Goal: Transaction & Acquisition: Book appointment/travel/reservation

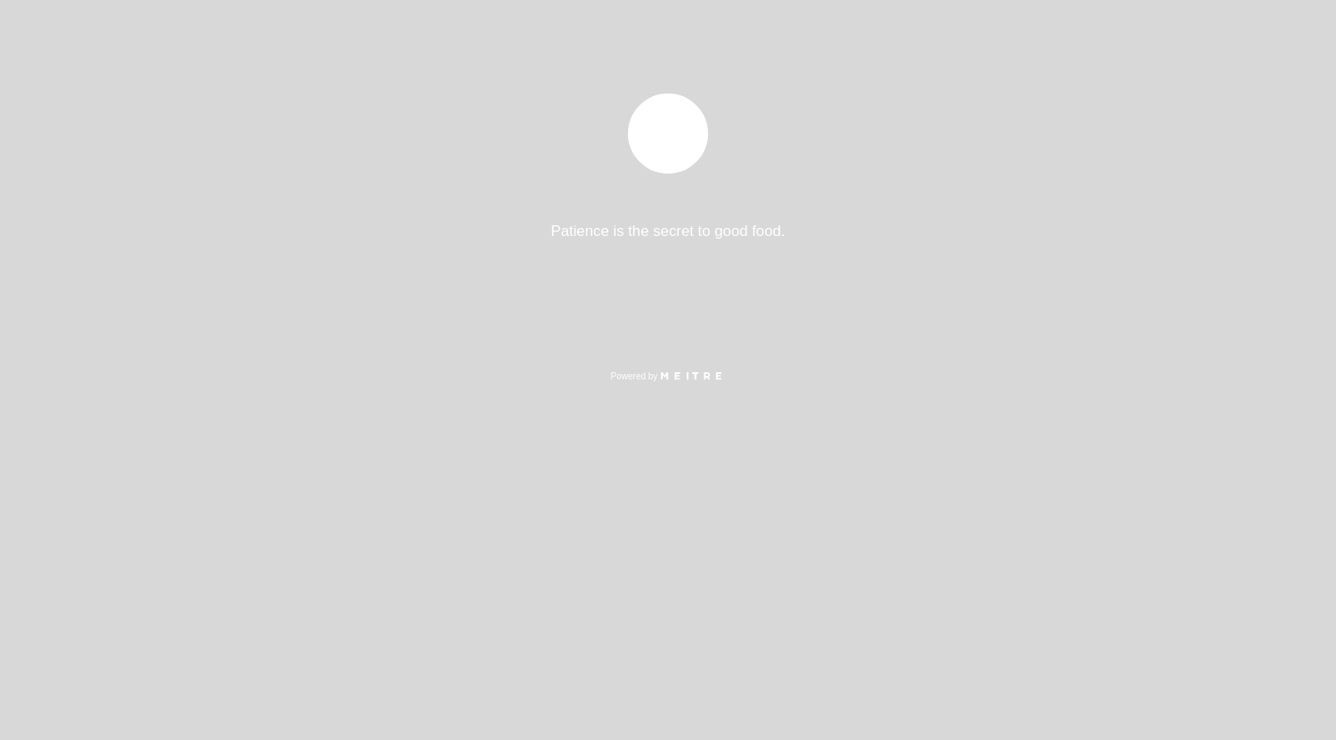
select select "es"
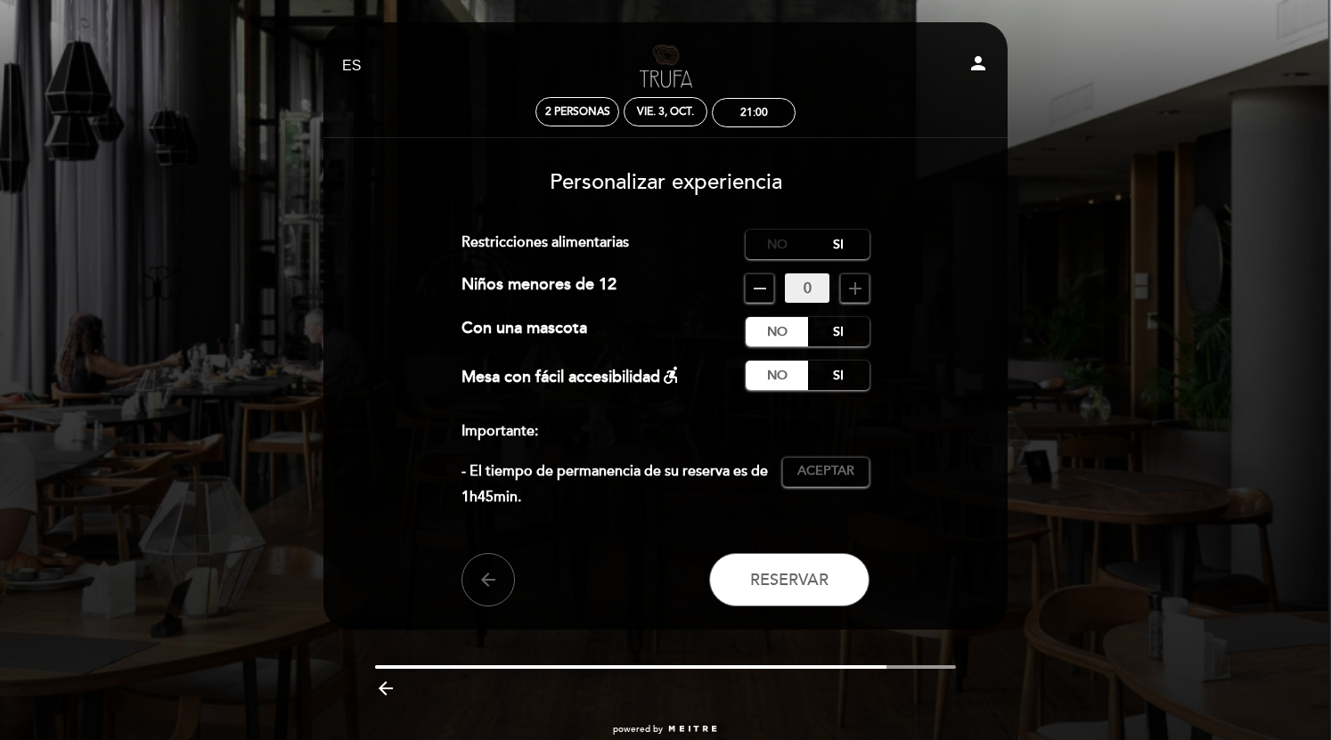
click at [778, 246] on label "No" at bounding box center [777, 244] width 62 height 29
click at [773, 330] on label "No" at bounding box center [777, 331] width 62 height 29
click at [772, 376] on label "No" at bounding box center [777, 375] width 62 height 29
click at [835, 469] on span "Aceptar" at bounding box center [825, 471] width 57 height 19
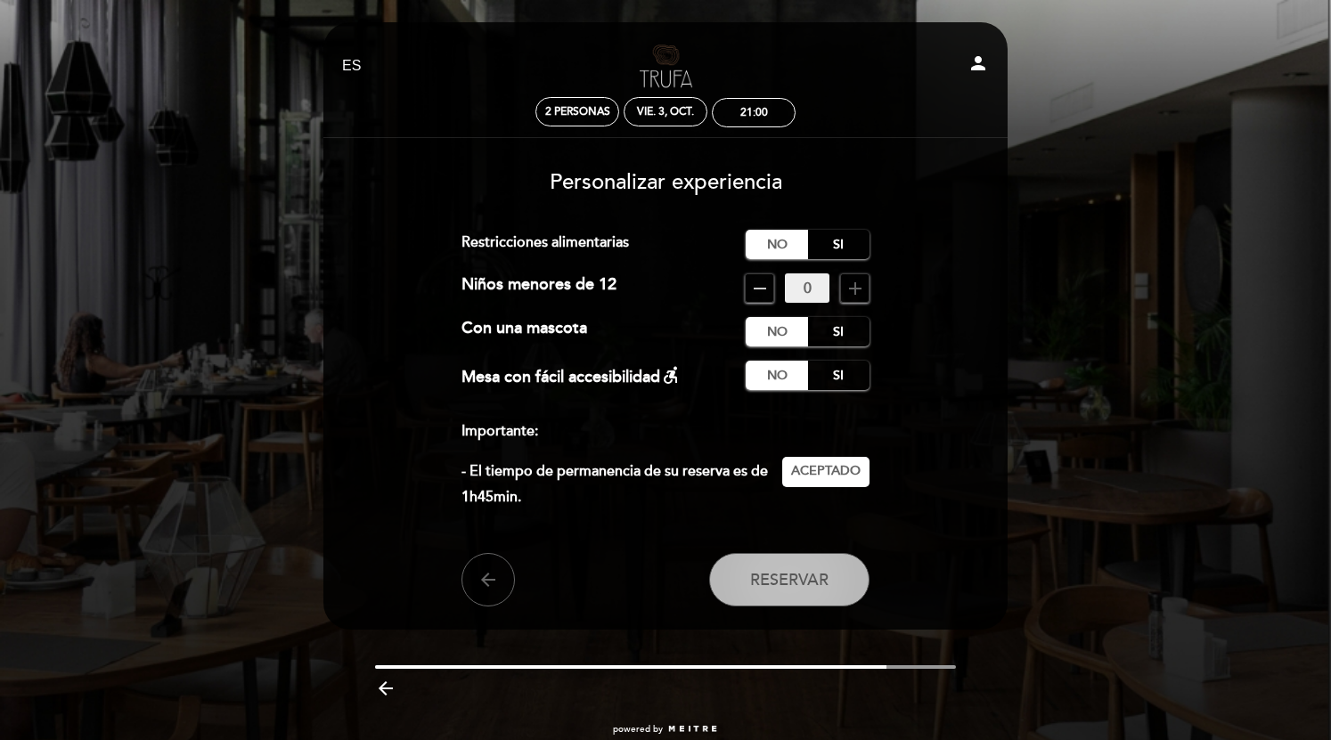
click at [772, 574] on span "Reservar" at bounding box center [789, 580] width 78 height 20
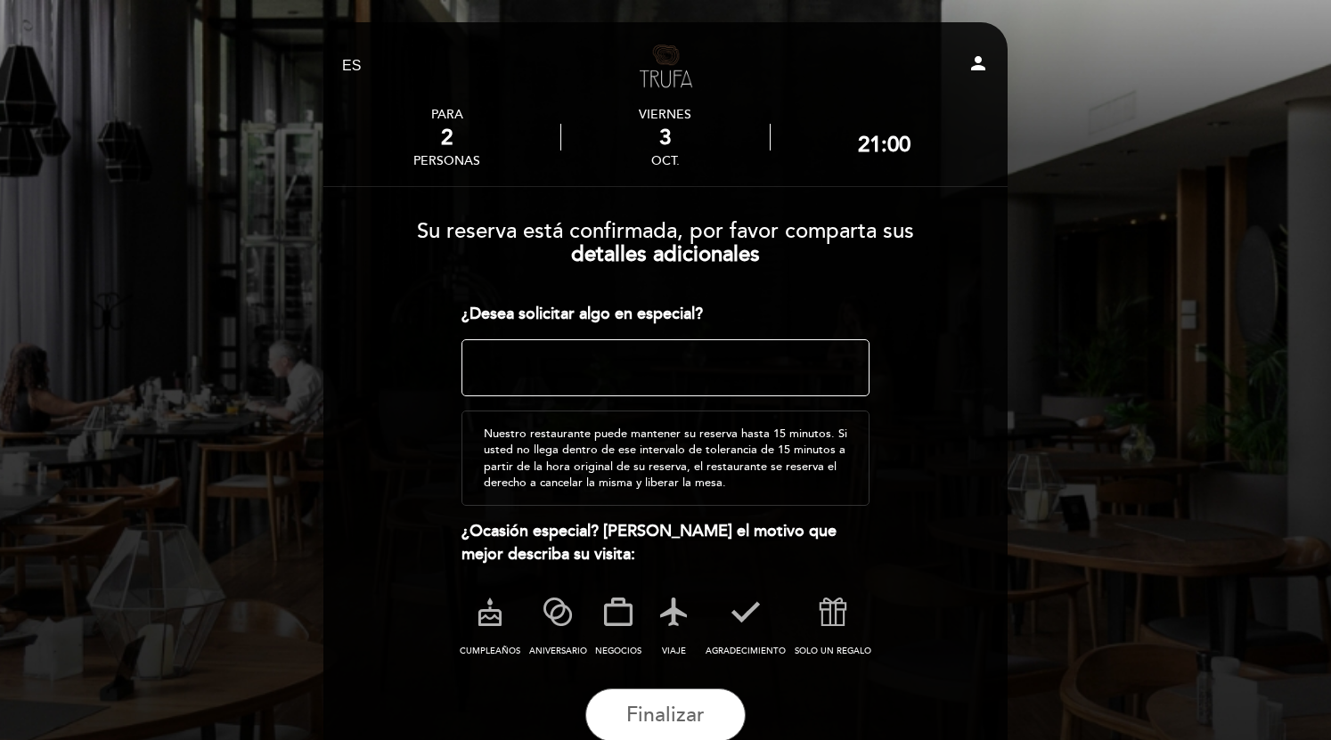
click at [492, 355] on textarea at bounding box center [665, 367] width 409 height 57
type textarea "U"
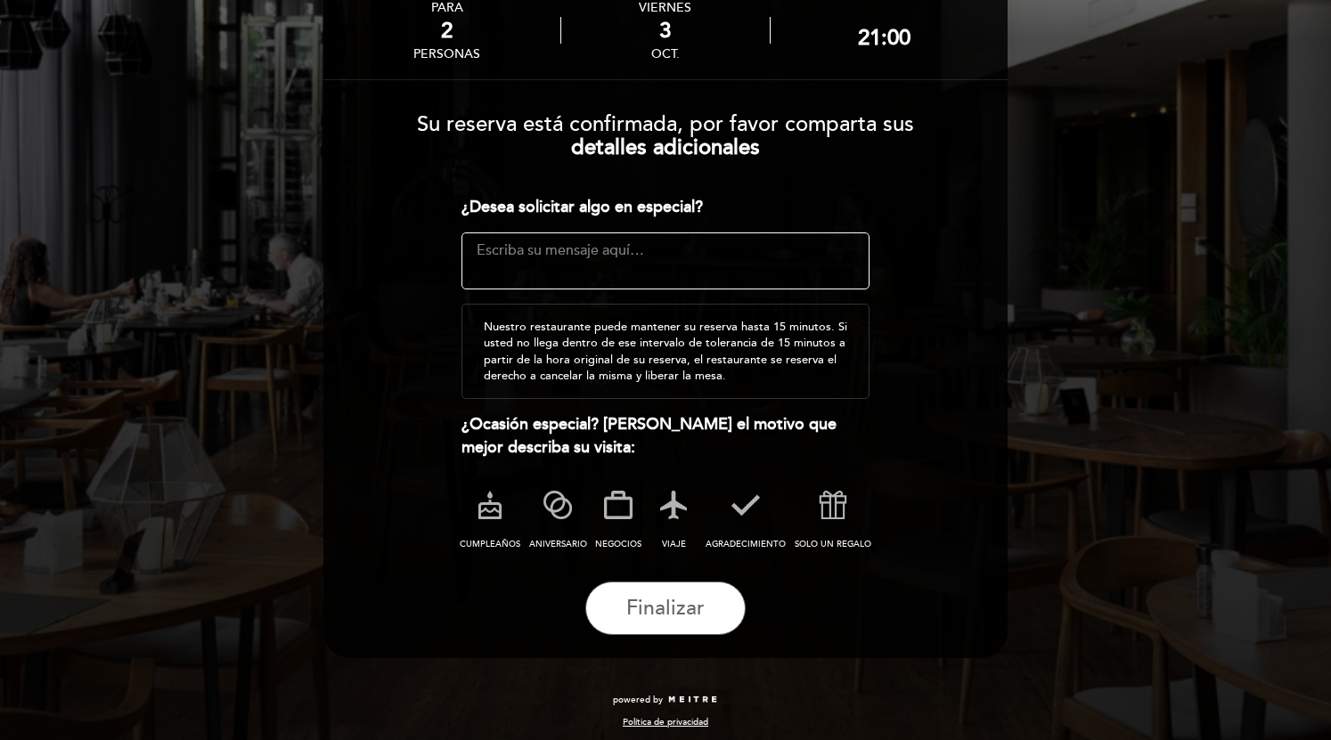
scroll to position [108, 0]
click at [651, 607] on span "Finalizar" at bounding box center [665, 607] width 78 height 25
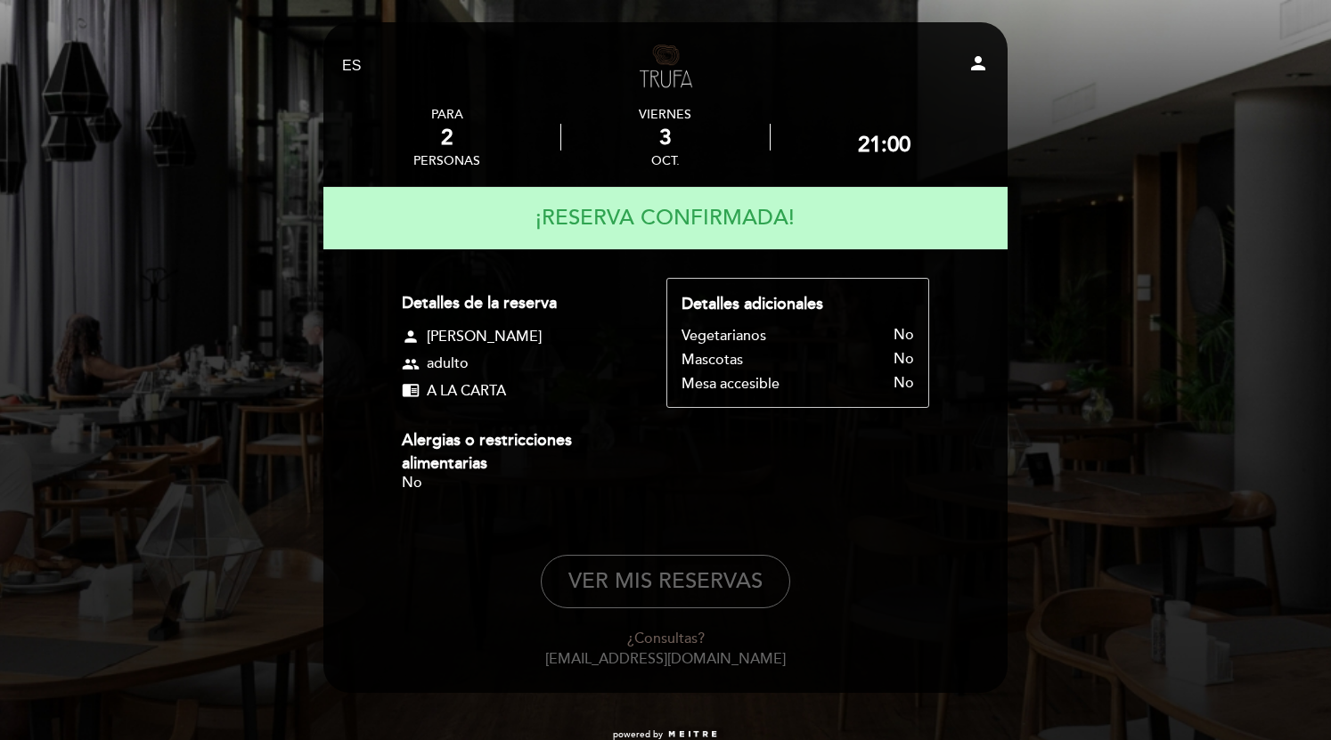
click at [242, 155] on div "EN ES PT Trufa [PERSON_NAME] person PARA 2 personas [DATE] 21:00" at bounding box center [665, 390] width 1331 height 780
